Goal: Information Seeking & Learning: Compare options

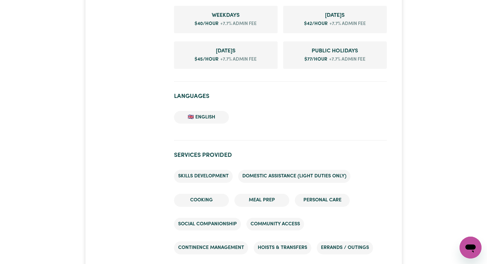
scroll to position [499, 0]
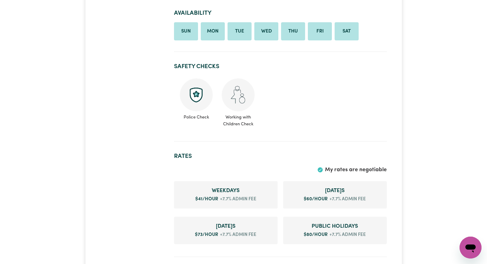
scroll to position [486, 0]
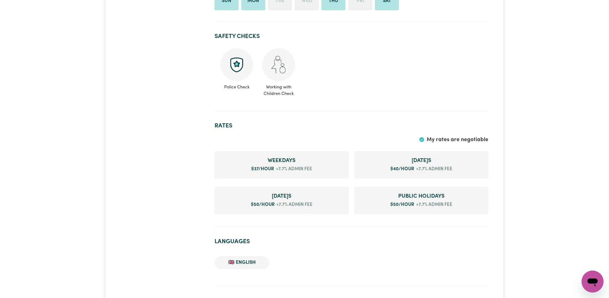
scroll to position [689, 0]
